Goal: Check status: Check status

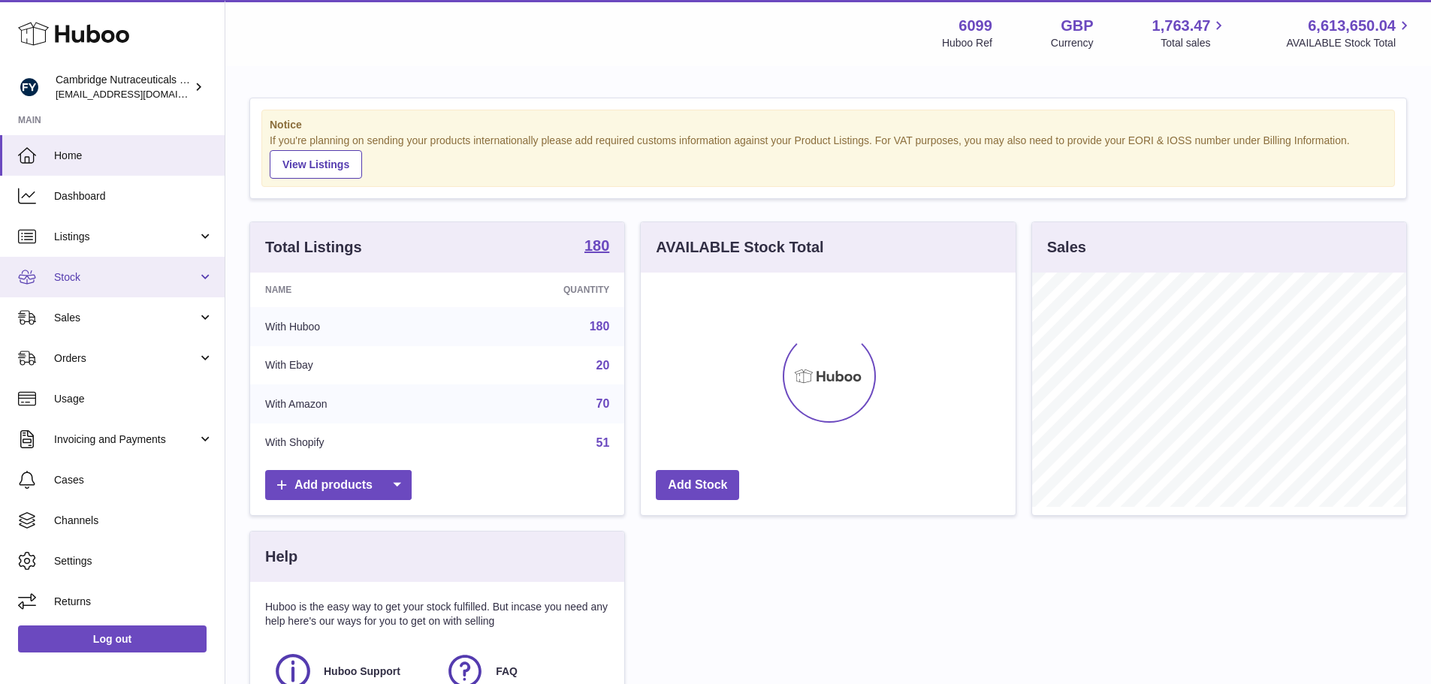
scroll to position [234, 375]
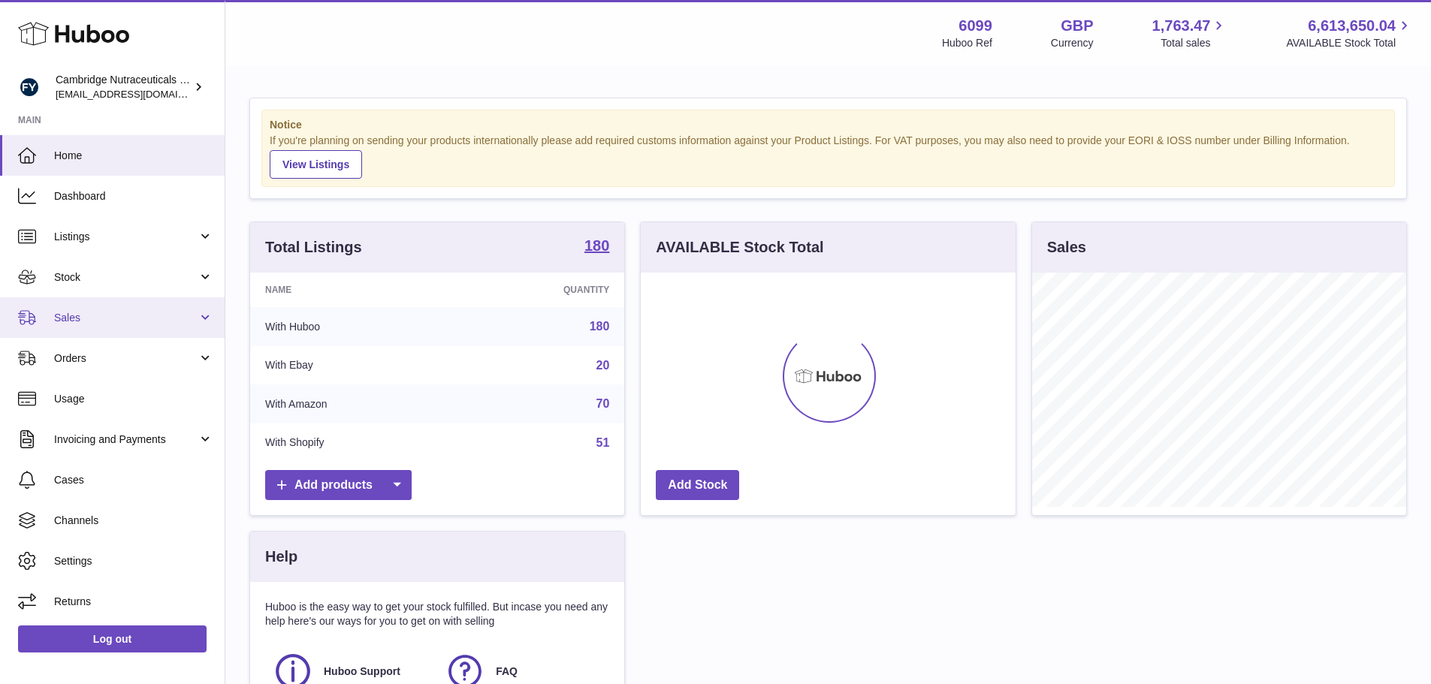
click at [116, 309] on link "Sales" at bounding box center [112, 317] width 225 height 41
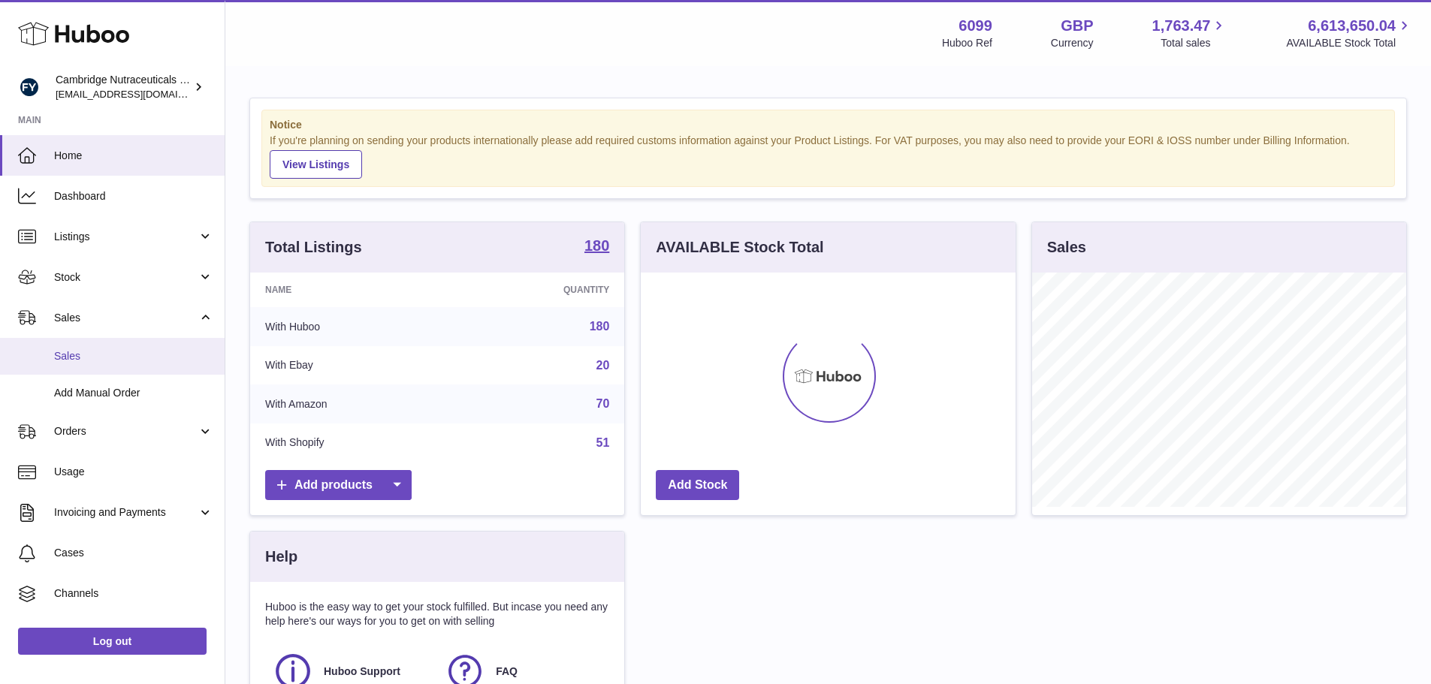
click at [114, 371] on link "Sales" at bounding box center [112, 356] width 225 height 37
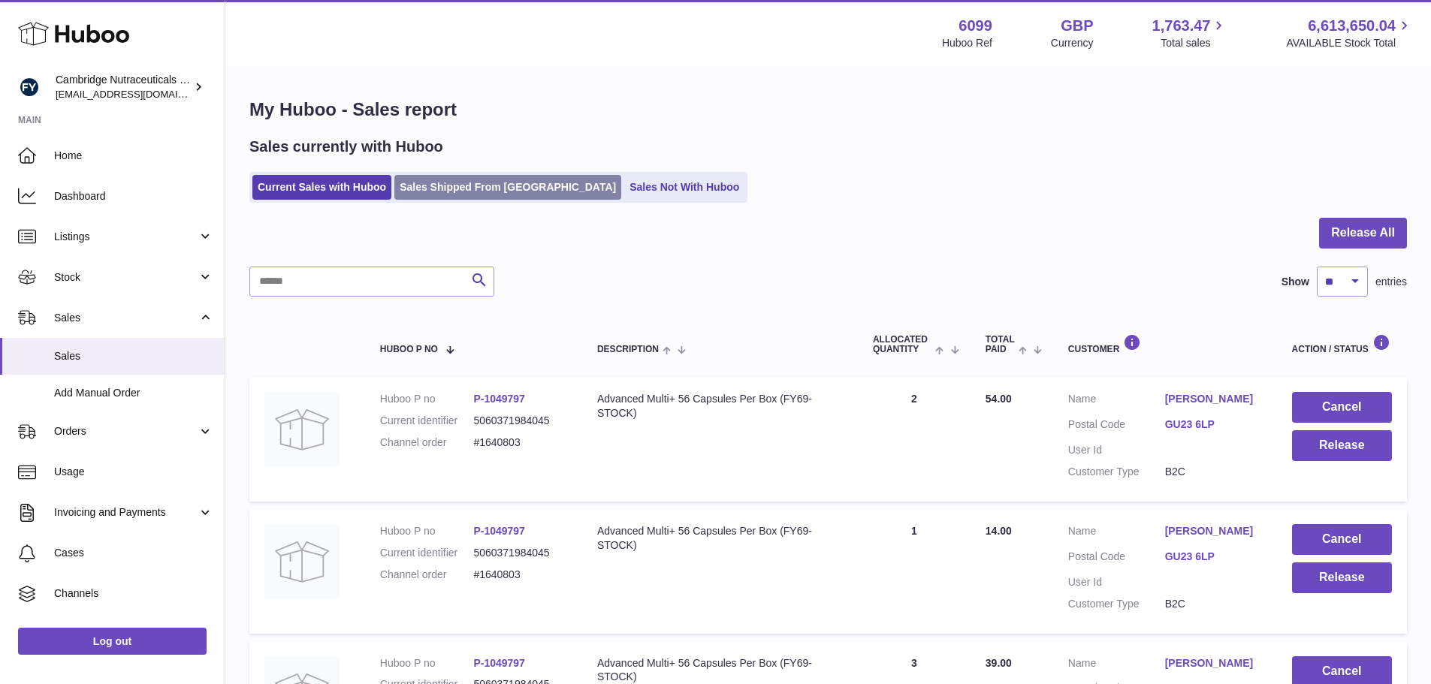
click at [412, 200] on link "Sales Shipped From Huboo" at bounding box center [507, 187] width 227 height 25
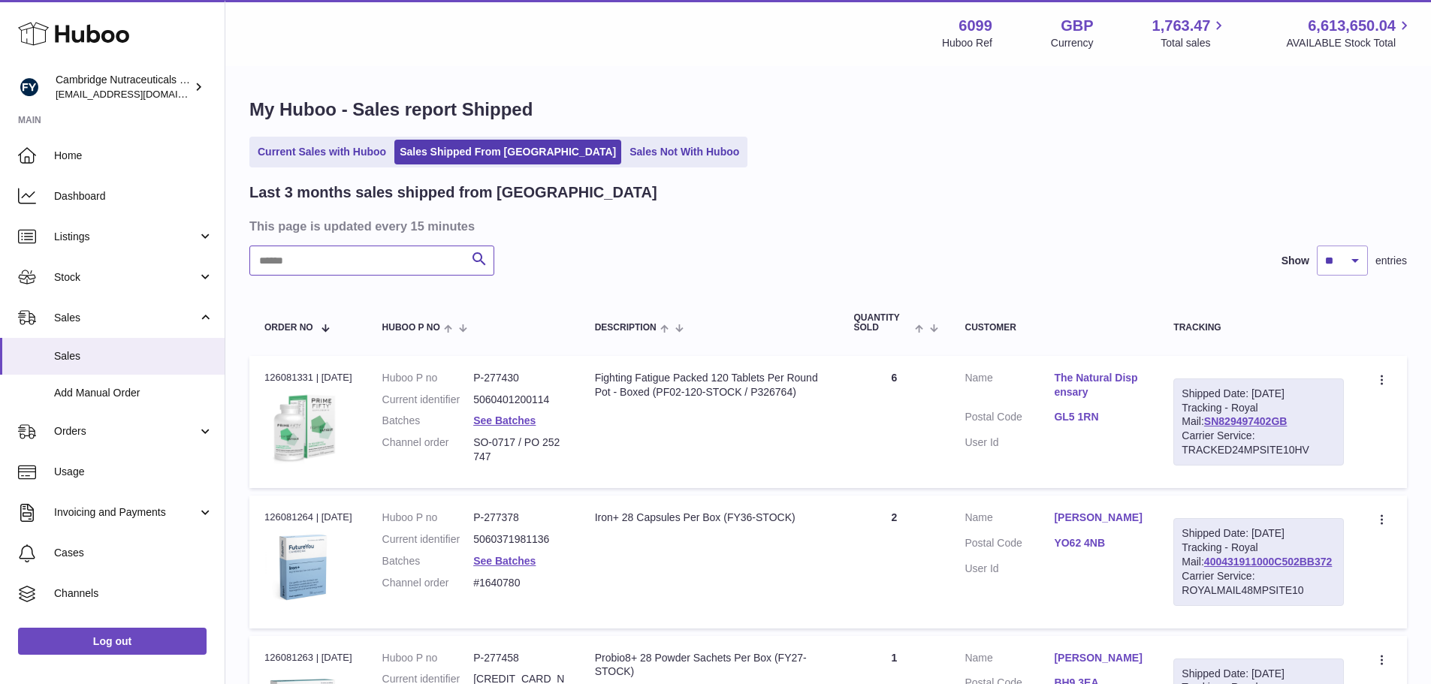
click at [396, 271] on input "text" at bounding box center [371, 261] width 245 height 30
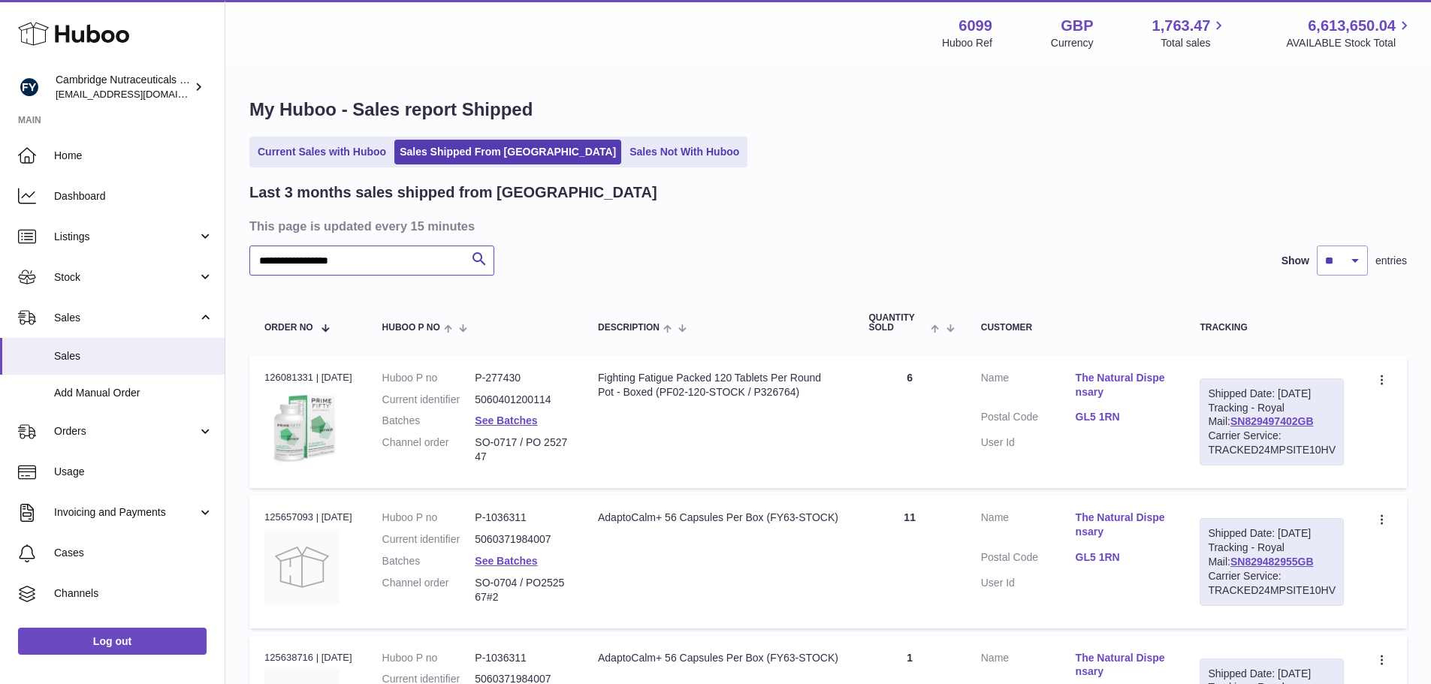
type input "**********"
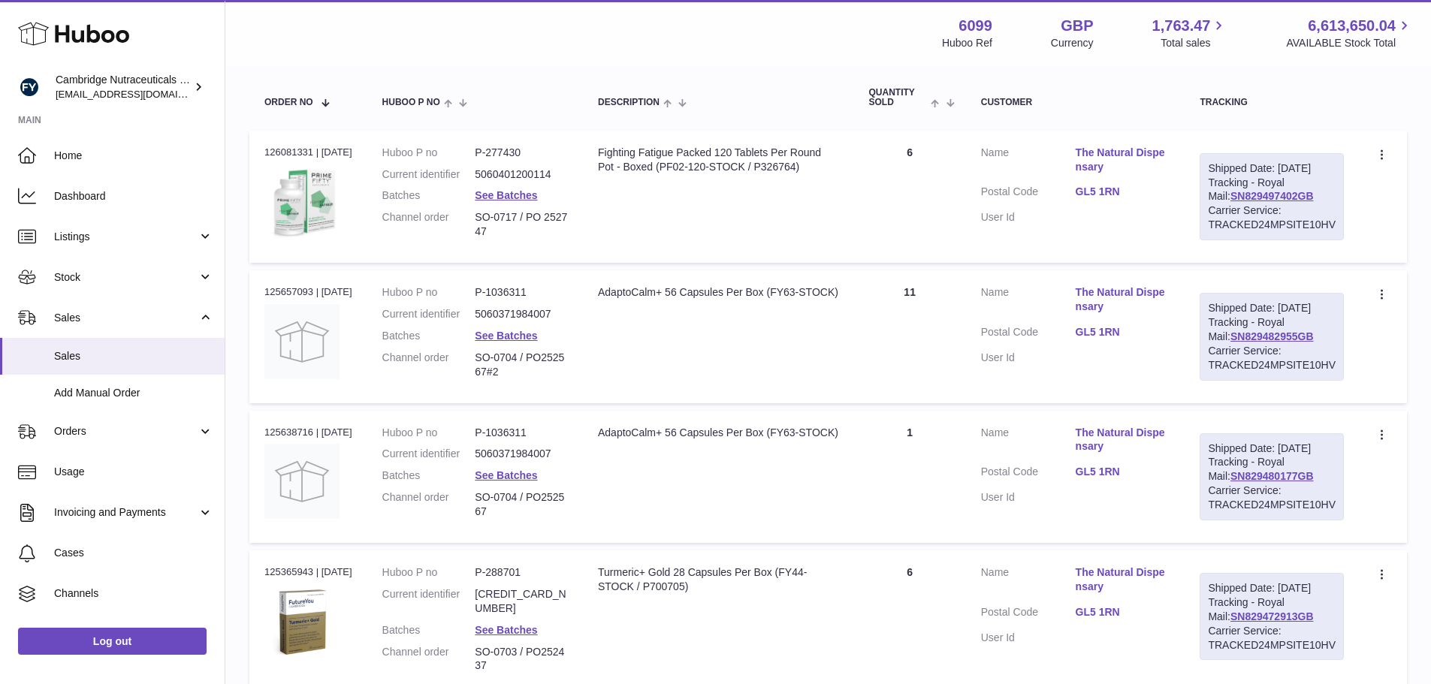
scroll to position [150, 0]
